Goal: Find specific page/section

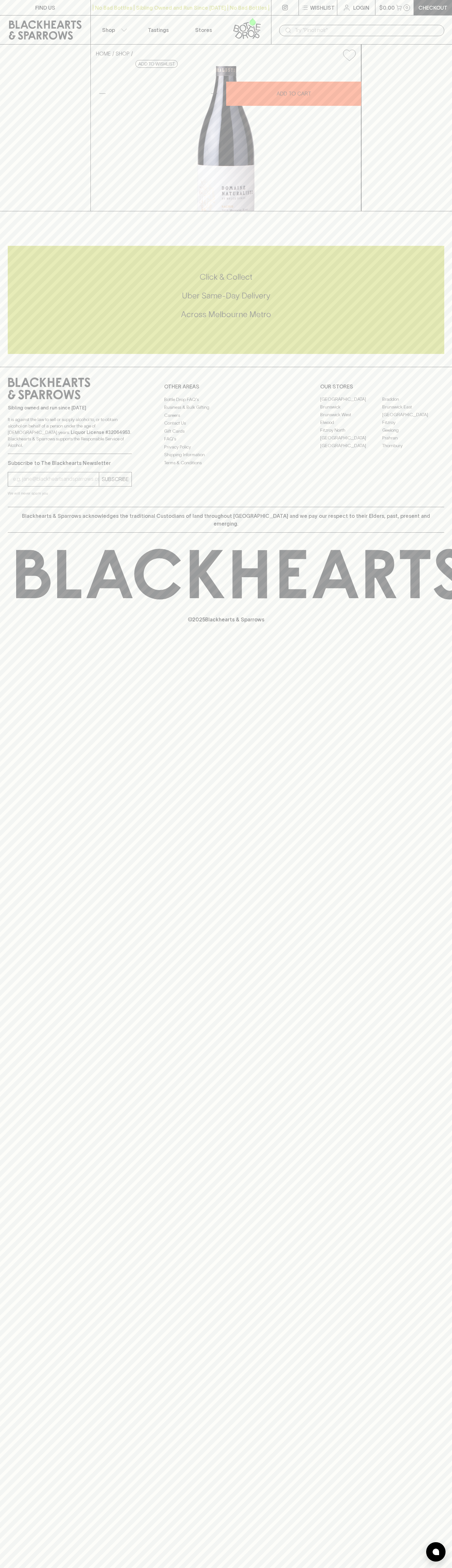
click at [15, 12] on link "FIND US" at bounding box center [45, 7] width 90 height 15
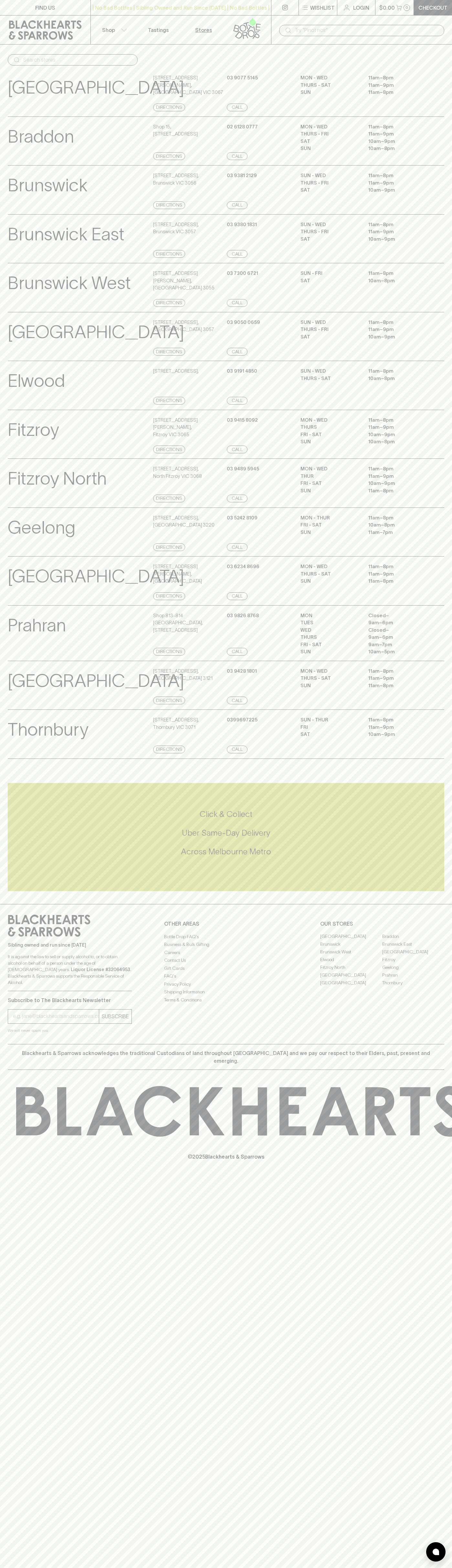
click at [319, 1567] on html "FIND US | No Bad Bottles | Sibling Owned and Run Since 2006 | No Bad Bottles | …" at bounding box center [226, 784] width 452 height 1568
click at [23, 44] on link at bounding box center [45, 30] width 90 height 29
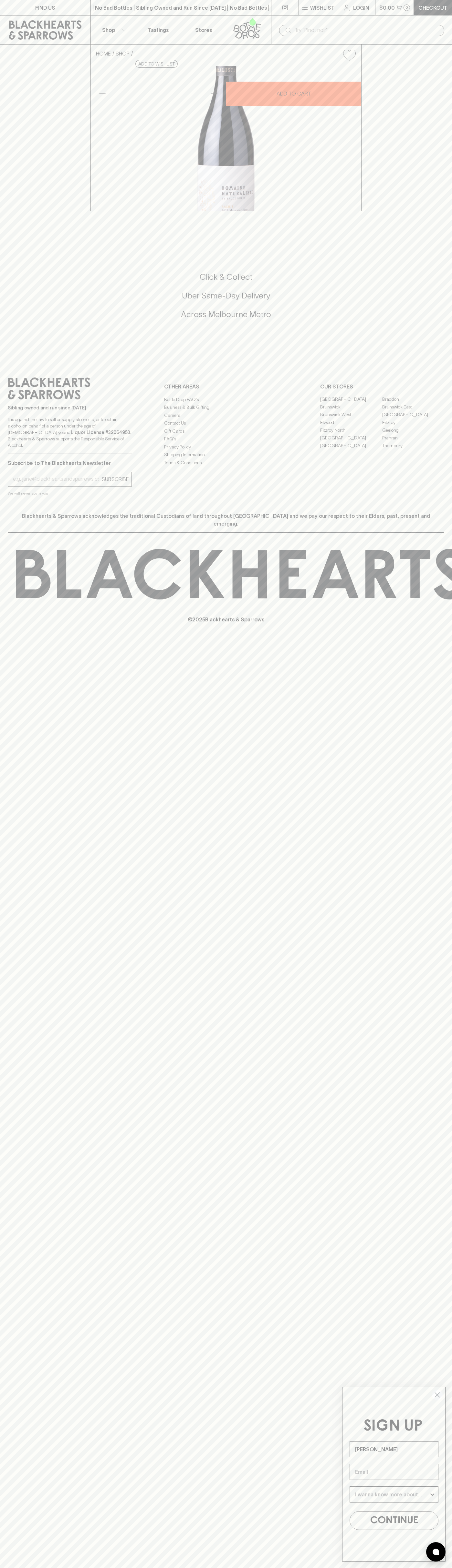
type input "[PERSON_NAME]"
